Goal: Task Accomplishment & Management: Manage account settings

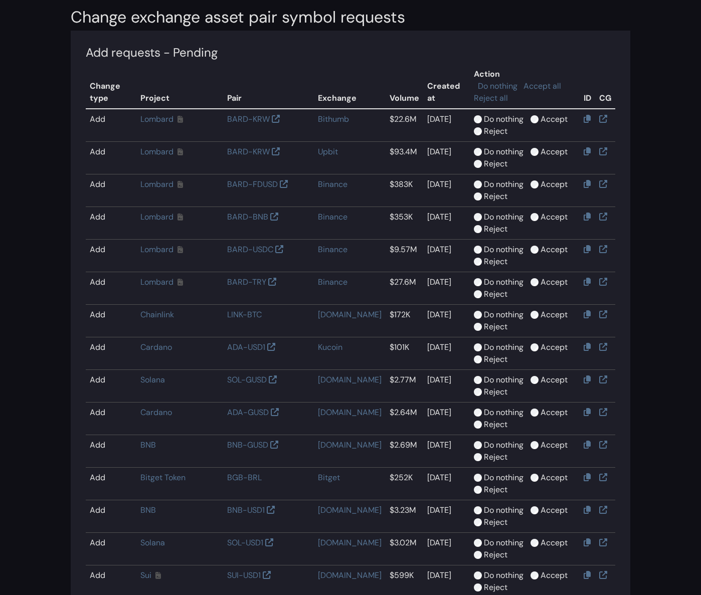
scroll to position [96, 0]
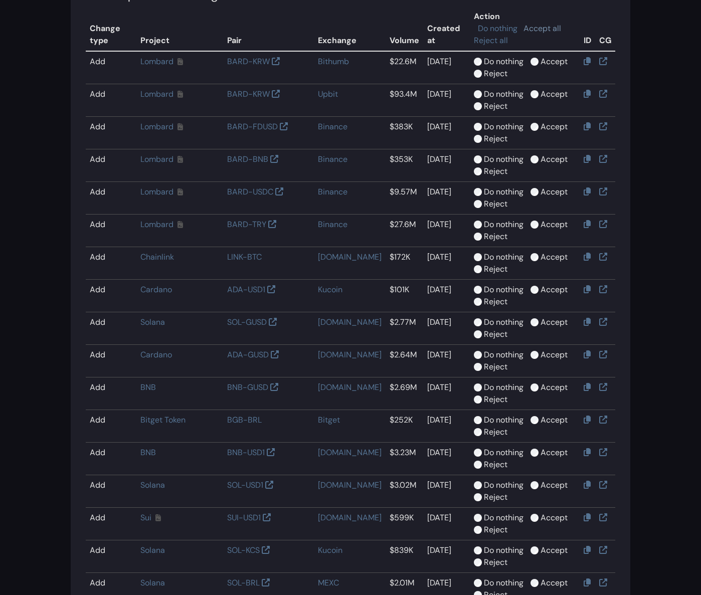
click at [523, 27] on link "Accept all" at bounding box center [542, 28] width 38 height 11
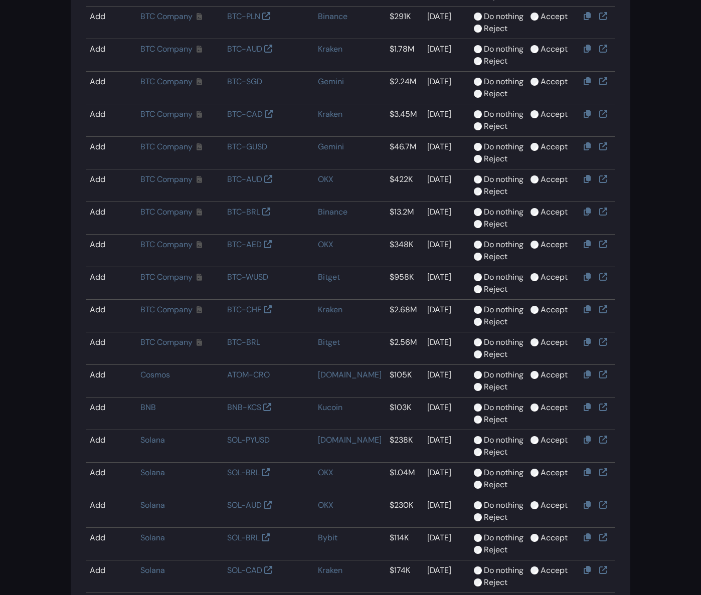
scroll to position [1145, 0]
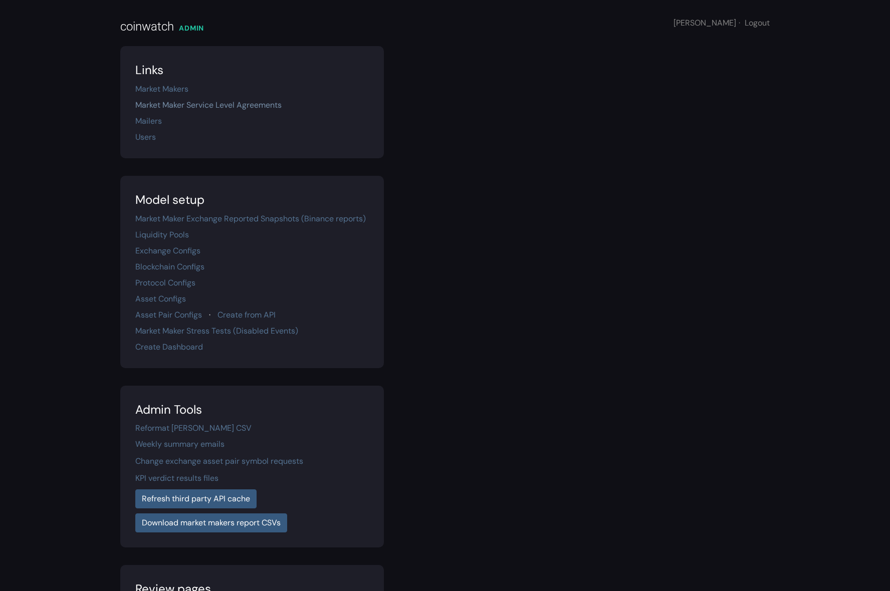
click at [199, 104] on link "Market Maker Service Level Agreements" at bounding box center [208, 105] width 146 height 11
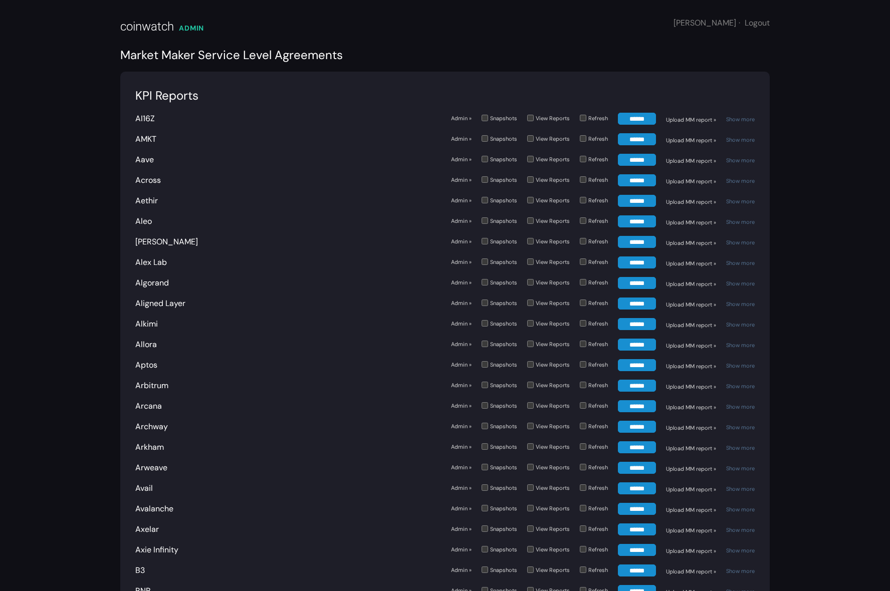
scroll to position [1852, 0]
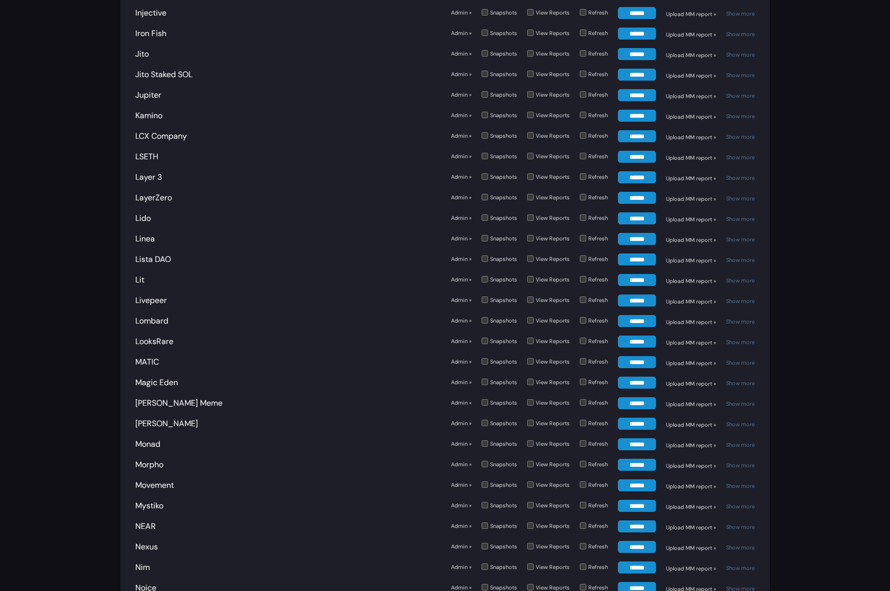
click at [459, 317] on link "Admin »" at bounding box center [461, 321] width 21 height 9
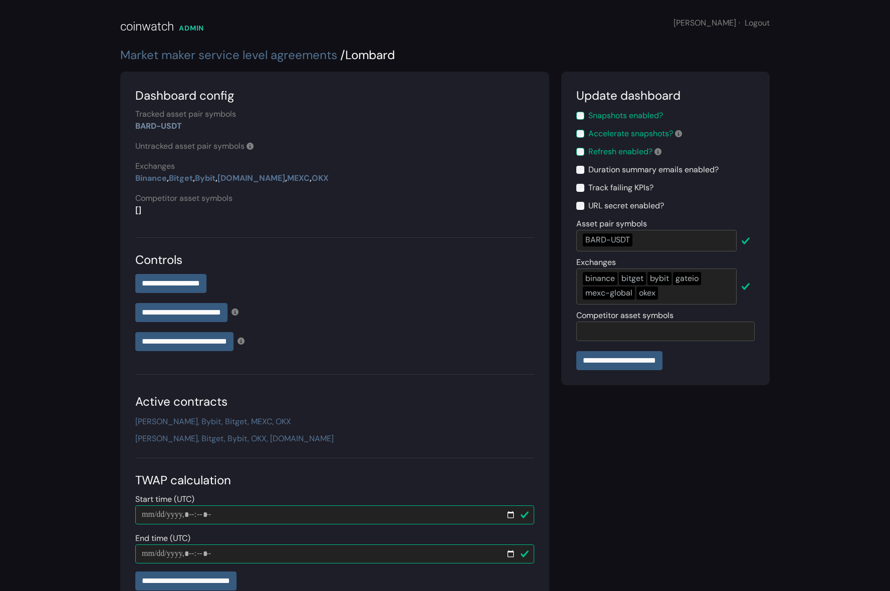
click at [153, 128] on link "BARD-USDT" at bounding box center [158, 126] width 47 height 11
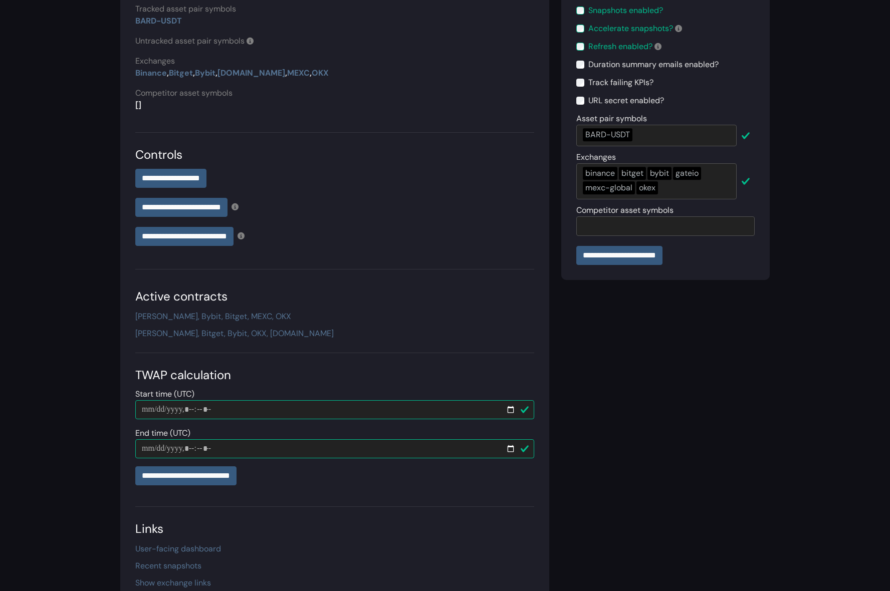
scroll to position [118, 0]
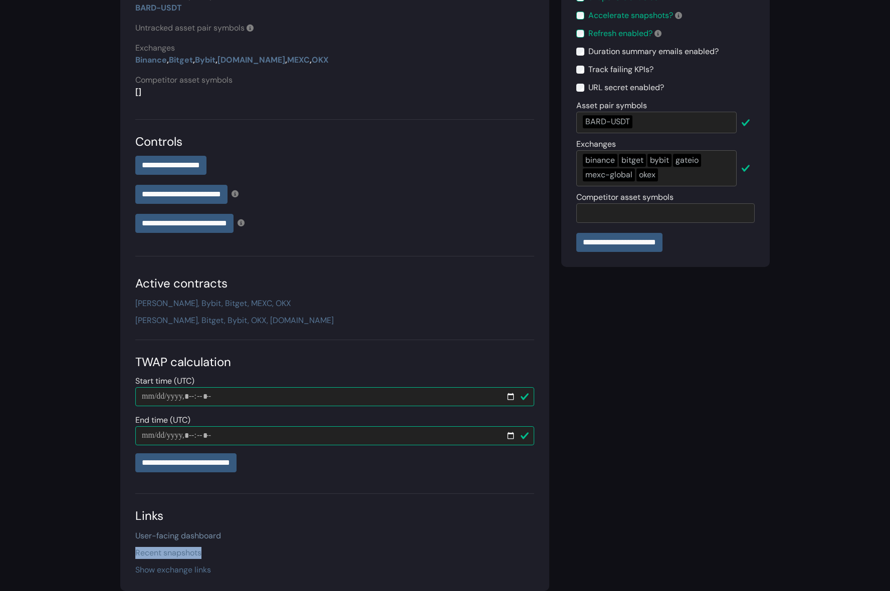
click at [175, 539] on link "User-facing dashboard" at bounding box center [178, 536] width 86 height 11
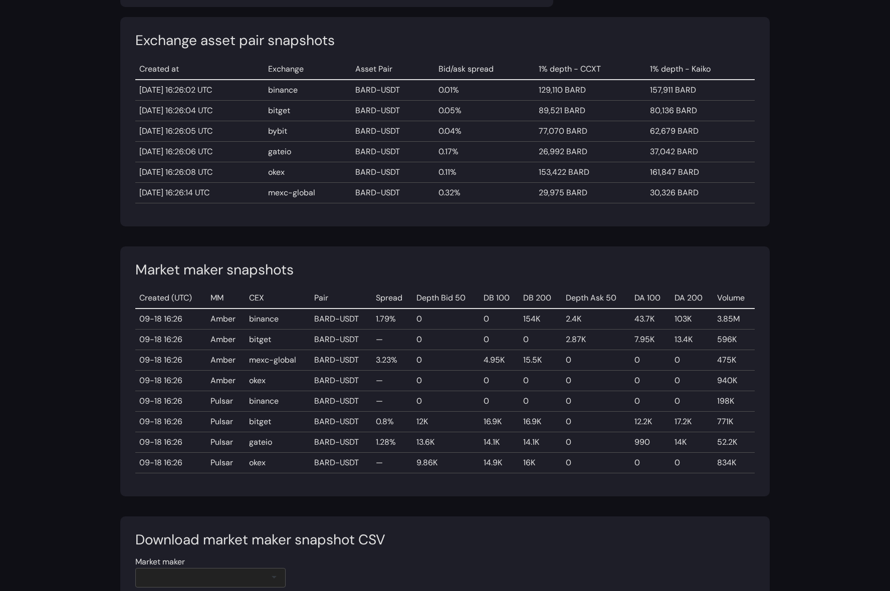
scroll to position [429, 0]
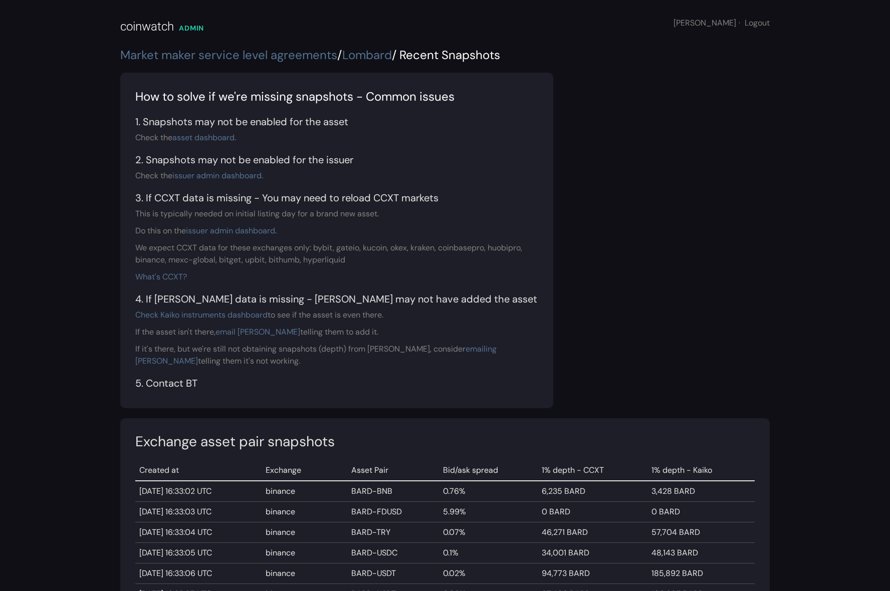
click at [685, 175] on div "How to solve if we're missing snapshots - Common issues 1. Snapshots may not be…" at bounding box center [445, 241] width 650 height 336
